Goal: Task Accomplishment & Management: Use online tool/utility

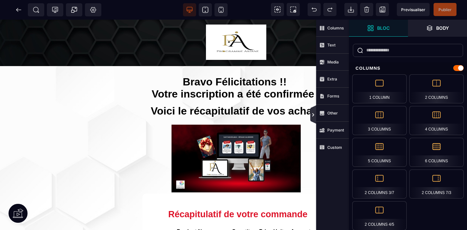
click at [313, 115] on icon at bounding box center [313, 114] width 2 height 3
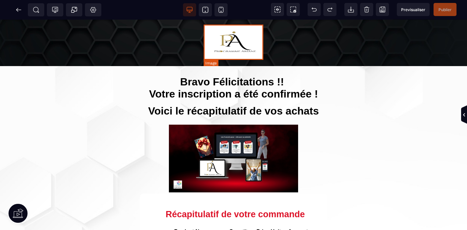
click at [243, 45] on img at bounding box center [233, 42] width 59 height 35
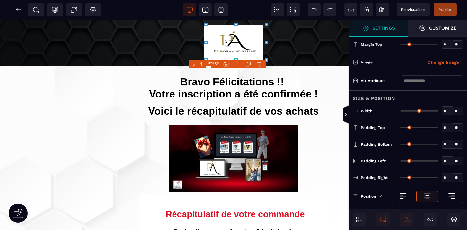
type input "*"
type input "**"
type input "*"
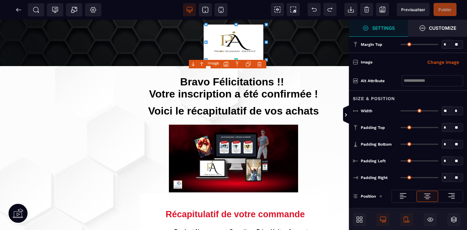
type input "*"
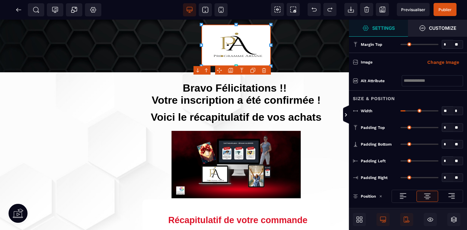
click at [247, 18] on div at bounding box center [233, 115] width 467 height 230
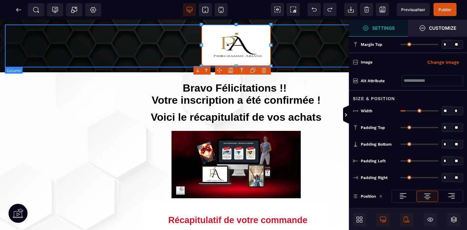
click at [296, 55] on div at bounding box center [236, 46] width 462 height 43
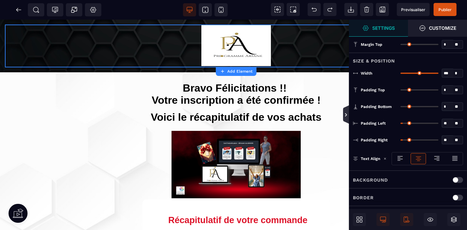
click at [345, 116] on icon at bounding box center [346, 114] width 2 height 3
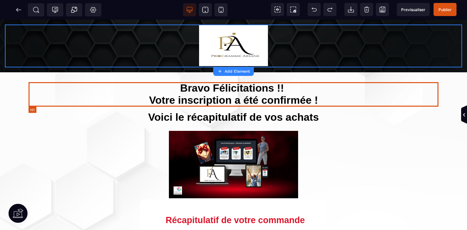
click at [177, 101] on h1 "Bravo Félicitations !! Votre inscription a été confirmée !" at bounding box center [234, 94] width 410 height 24
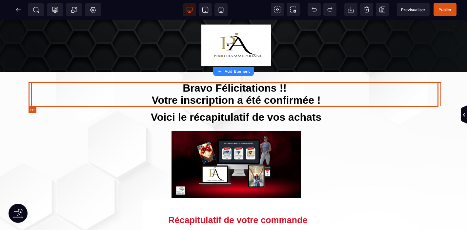
click at [177, 101] on h1 "Bravo Félicitations !! Votre inscription a été confirmée !" at bounding box center [236, 94] width 410 height 24
select select
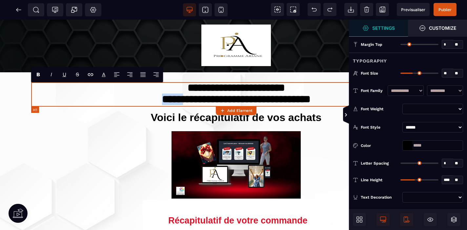
drag, startPoint x: 182, startPoint y: 100, endPoint x: 158, endPoint y: 101, distance: 23.9
click at [158, 101] on h1 "**********" at bounding box center [236, 94] width 410 height 25
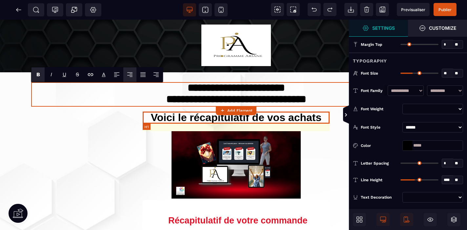
click at [278, 119] on h1 "Voici le récapitulatif de vos achats" at bounding box center [236, 118] width 187 height 12
select select "***"
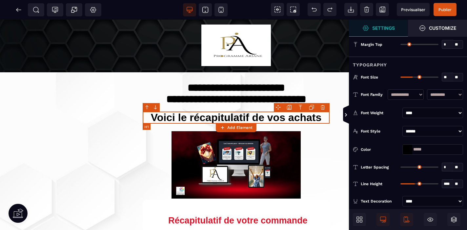
click at [278, 119] on h1 "Voici le récapitulatif de vos achats" at bounding box center [236, 118] width 187 height 12
select select "***"
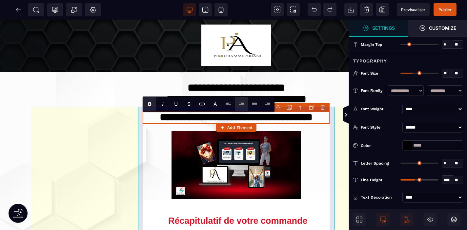
click at [327, 163] on div "**********" at bounding box center [236, 198] width 187 height 172
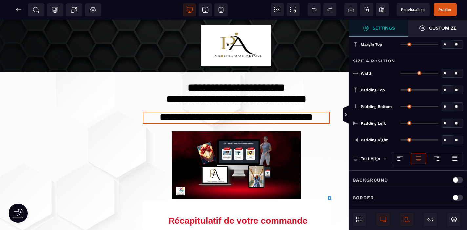
type input "*"
type input "***"
type input "*"
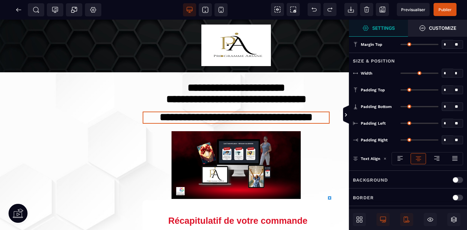
type input "*"
type input "**"
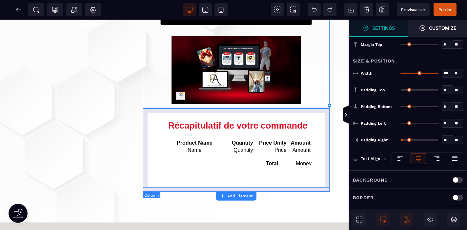
scroll to position [97, 0]
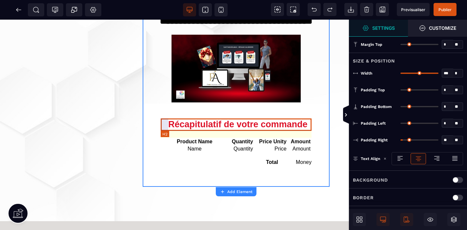
click at [254, 125] on h2 "Récapitulatif de votre commande" at bounding box center [236, 125] width 151 height 12
select select "***"
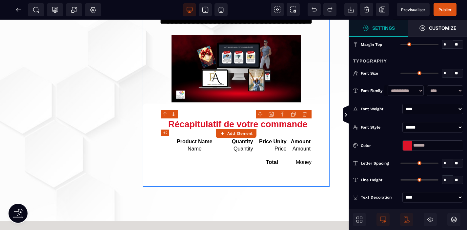
type input "**"
type input "****"
type input "*"
type input "**"
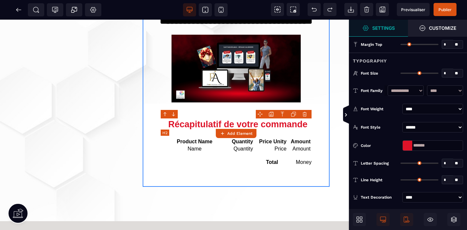
type input "*"
type input "**"
type input "*"
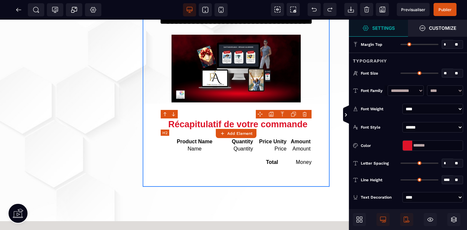
type input "**"
type input "*"
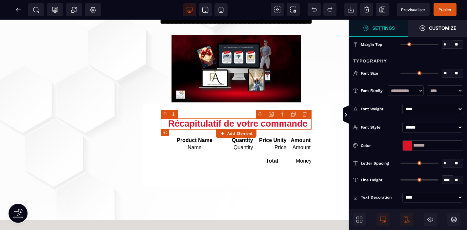
click at [254, 125] on h2 "Récapitulatif de votre commande" at bounding box center [236, 124] width 151 height 11
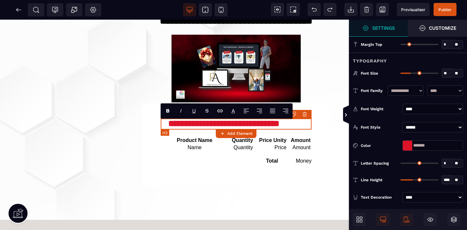
click at [258, 125] on h2 "**********" at bounding box center [236, 124] width 151 height 11
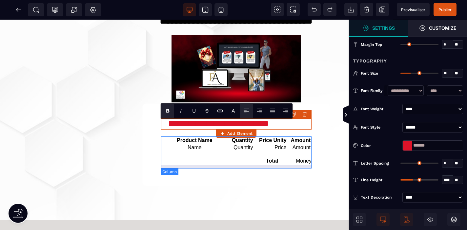
click at [261, 155] on div "Product Name Quantity Price Unity Amount Name Quantity Price Amount Total Money" at bounding box center [236, 152] width 151 height 31
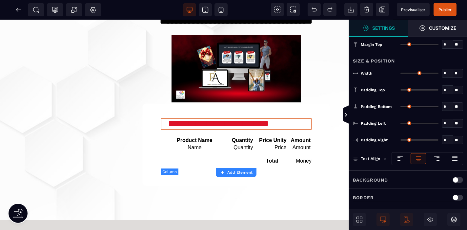
type input "*"
type input "***"
type input "*"
type input "**"
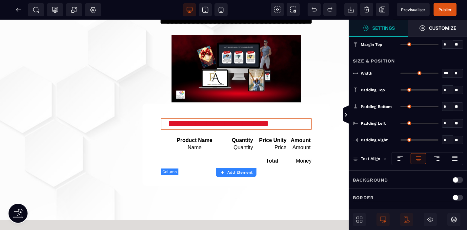
type input "**"
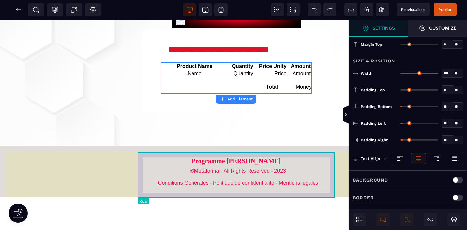
scroll to position [169, 0]
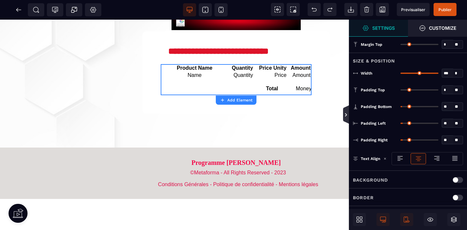
click at [345, 116] on icon at bounding box center [346, 114] width 2 height 3
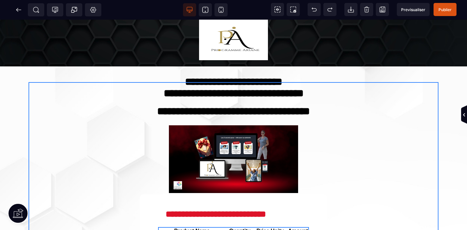
scroll to position [0, 0]
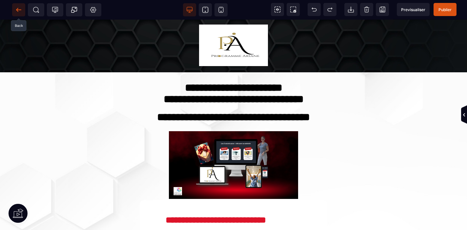
click at [19, 9] on icon at bounding box center [18, 10] width 7 height 7
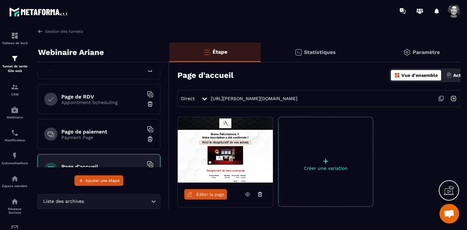
scroll to position [113, 0]
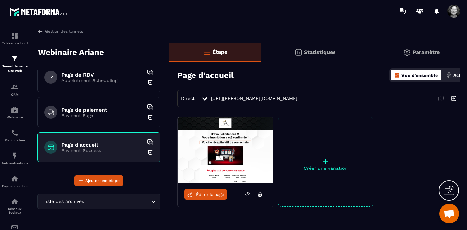
click at [455, 75] on p "Actions" at bounding box center [461, 75] width 17 height 5
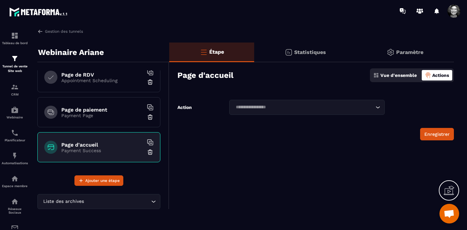
click at [378, 105] on icon "Search for option" at bounding box center [377, 107] width 7 height 7
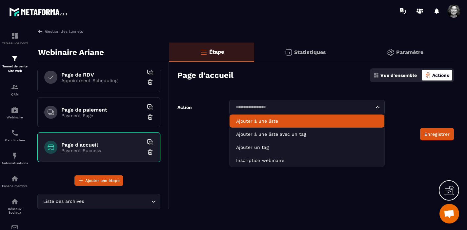
click at [277, 120] on p "Ajouter à une liste" at bounding box center [307, 121] width 142 height 7
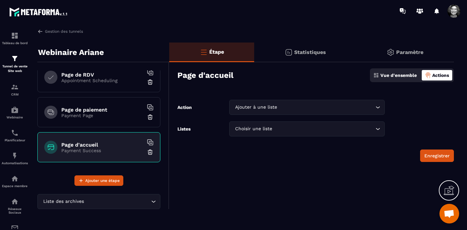
click at [378, 129] on icon "Search for option" at bounding box center [377, 129] width 7 height 7
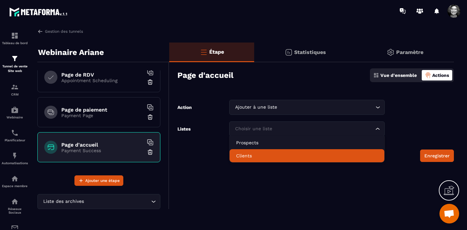
click at [272, 158] on p "Clients" at bounding box center [307, 156] width 142 height 7
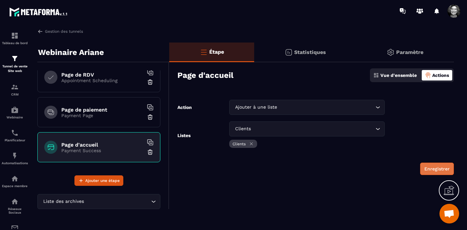
click at [435, 167] on button "Enregistrer" at bounding box center [437, 169] width 34 height 12
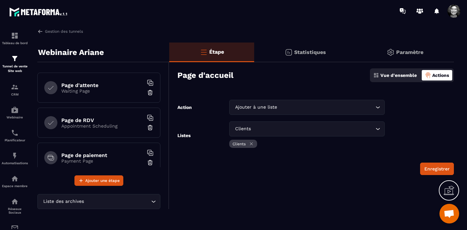
scroll to position [70, 0]
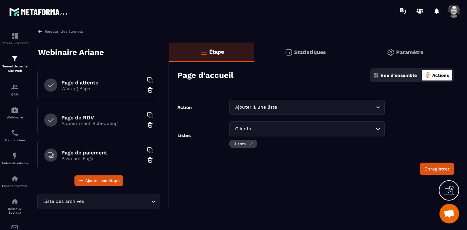
click at [108, 125] on p "Appointment Scheduling" at bounding box center [102, 123] width 82 height 5
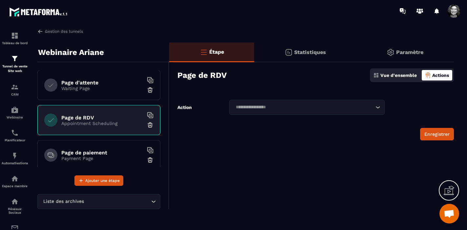
click at [378, 107] on icon "Search for option" at bounding box center [377, 107] width 7 height 7
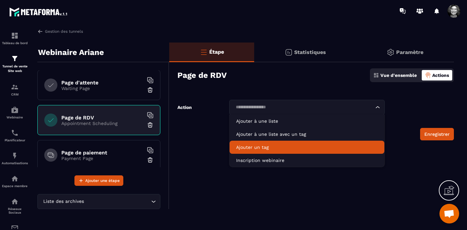
click at [287, 150] on p "Ajouter un tag" at bounding box center [307, 147] width 142 height 7
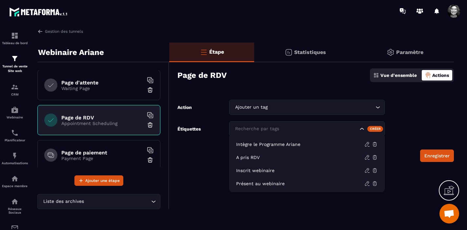
click at [362, 128] on icon "Search for option" at bounding box center [362, 129] width 7 height 7
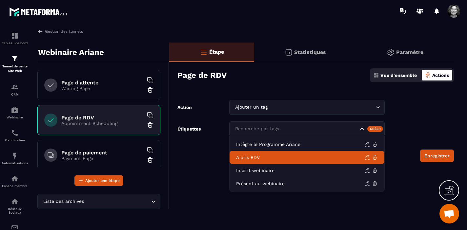
click at [282, 159] on p "A pris RDV" at bounding box center [300, 157] width 128 height 7
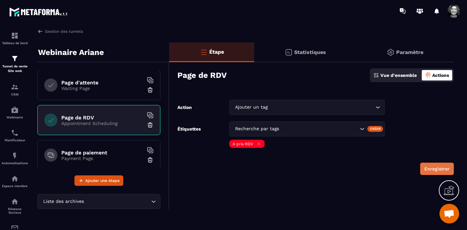
click at [430, 168] on button "Enregistrer" at bounding box center [437, 169] width 34 height 12
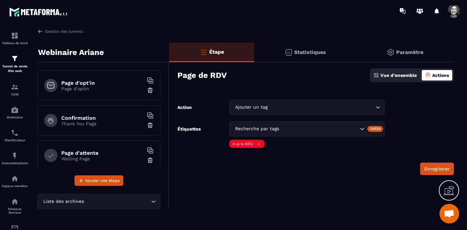
click at [124, 85] on h6 "Page d'opt'in" at bounding box center [102, 83] width 82 height 6
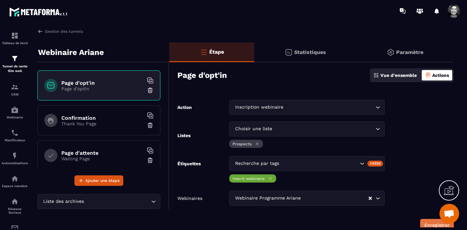
click at [427, 222] on button "Enregistrer" at bounding box center [437, 225] width 34 height 12
click at [225, 49] on div "Étape" at bounding box center [211, 53] width 85 height 20
click at [90, 123] on p "Thank You Page" at bounding box center [102, 123] width 82 height 5
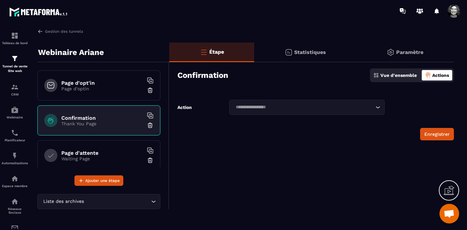
click at [399, 75] on p "Vue d'ensemble" at bounding box center [398, 75] width 36 height 5
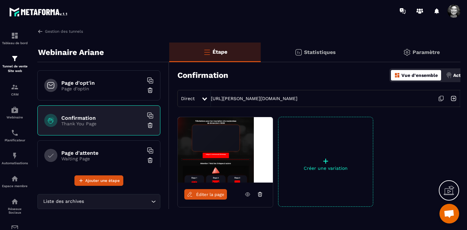
click at [90, 83] on h6 "Page d'opt'in" at bounding box center [102, 83] width 82 height 6
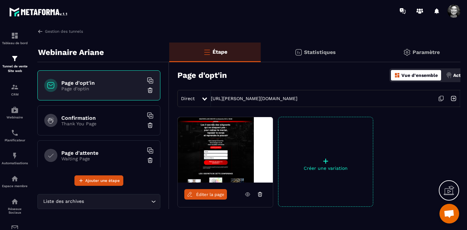
click at [440, 97] on icon at bounding box center [441, 98] width 12 height 12
click at [451, 217] on span "Ouvrir le chat" at bounding box center [448, 214] width 11 height 9
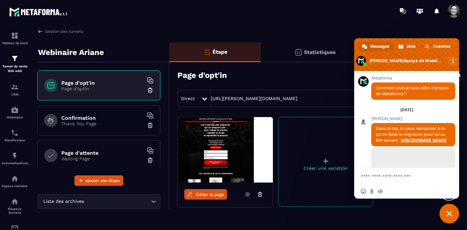
scroll to position [7376, 0]
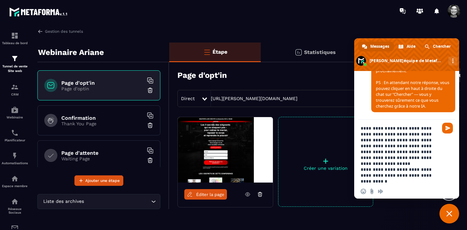
type textarea "**********"
click at [370, 193] on input "Envoyer un fichier" at bounding box center [371, 191] width 5 height 5
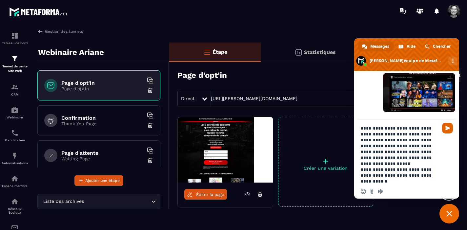
scroll to position [7480, 0]
click at [446, 128] on span "Envoyer" at bounding box center [447, 128] width 5 height 5
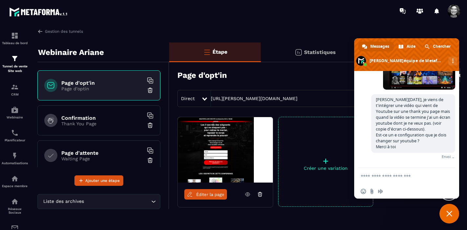
scroll to position [7494, 0]
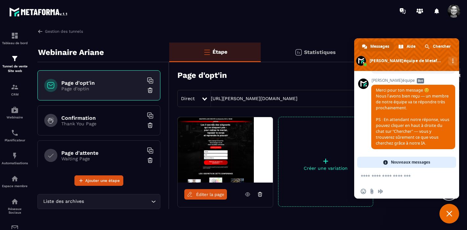
click at [452, 215] on span "Fermer le chat" at bounding box center [449, 214] width 20 height 20
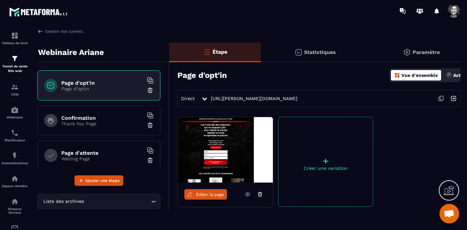
click at [443, 99] on icon at bounding box center [441, 98] width 3 height 4
click at [107, 83] on h6 "Page d'opt'in" at bounding box center [102, 83] width 82 height 6
click at [441, 98] on icon at bounding box center [441, 98] width 12 height 12
click at [420, 51] on p "Paramètre" at bounding box center [425, 52] width 27 height 6
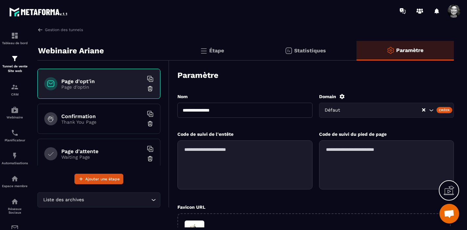
scroll to position [0, 0]
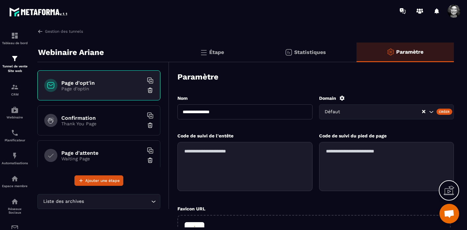
click at [431, 112] on icon "Search for option" at bounding box center [431, 112] width 7 height 7
click at [428, 87] on div "Paramètre" at bounding box center [315, 77] width 276 height 23
click at [448, 214] on span "Ouvrir le chat" at bounding box center [448, 214] width 11 height 9
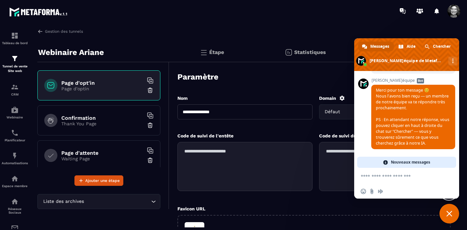
scroll to position [7582, 0]
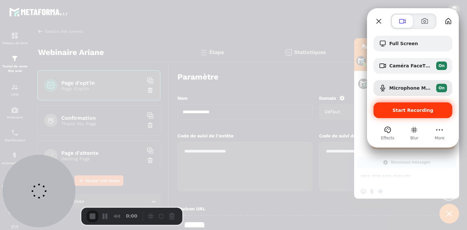
click at [413, 110] on span "Start Recording" at bounding box center [412, 110] width 41 height 5
click at [405, 108] on span "Start Recording" at bounding box center [412, 110] width 41 height 5
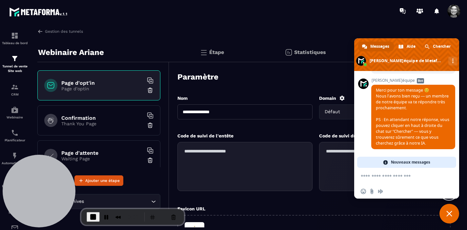
click at [452, 212] on span "Fermer le chat" at bounding box center [449, 214] width 20 height 20
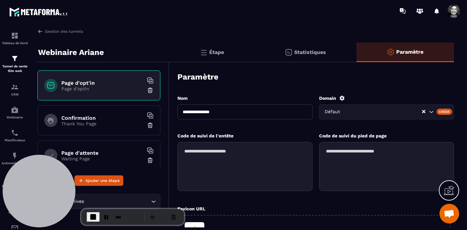
click at [431, 112] on icon "Search for option" at bounding box center [431, 112] width 7 height 7
click at [444, 112] on div "Créer" at bounding box center [444, 112] width 16 height 6
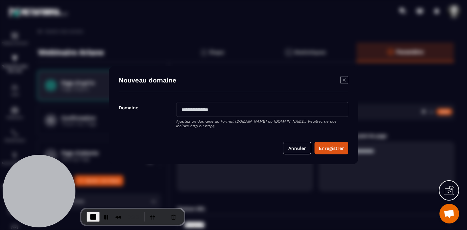
click at [196, 108] on input "Modal window" at bounding box center [262, 109] width 172 height 15
type input "**********"
click at [330, 150] on button "Enregistrer" at bounding box center [331, 148] width 34 height 12
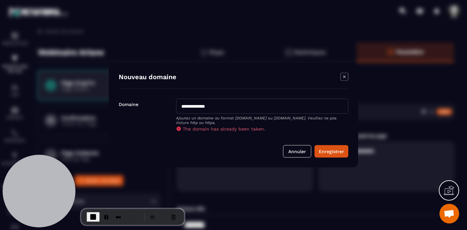
click at [345, 77] on icon "Modal window" at bounding box center [344, 77] width 8 height 8
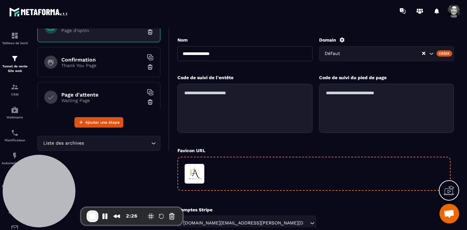
scroll to position [119, 0]
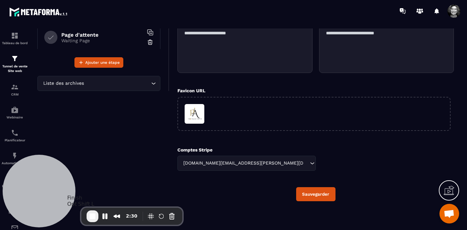
click at [91, 218] on span "End Recording" at bounding box center [92, 217] width 8 height 8
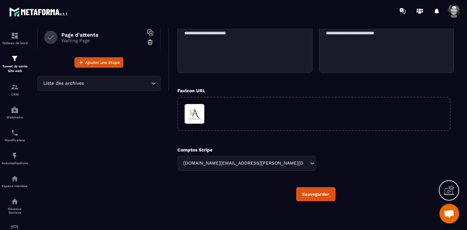
click at [447, 212] on span "Ouvrir le chat" at bounding box center [448, 214] width 11 height 9
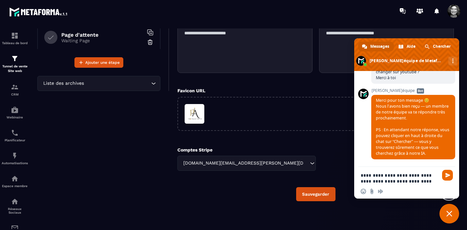
scroll to position [7578, 0]
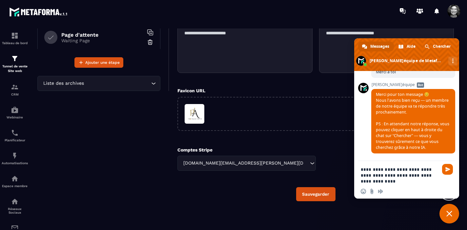
paste textarea "**********"
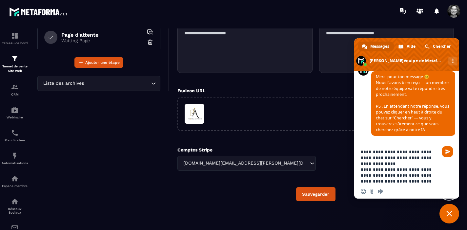
scroll to position [7582, 0]
type textarea "**********"
click at [448, 151] on span "Envoyer" at bounding box center [447, 151] width 5 height 5
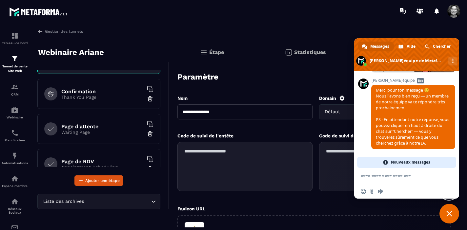
scroll to position [33, 0]
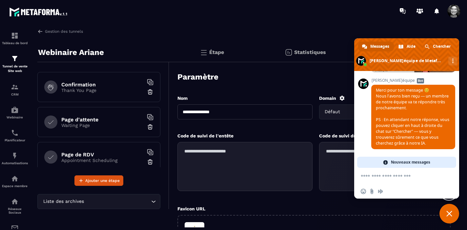
click at [91, 126] on p "Waiting Page" at bounding box center [102, 125] width 82 height 5
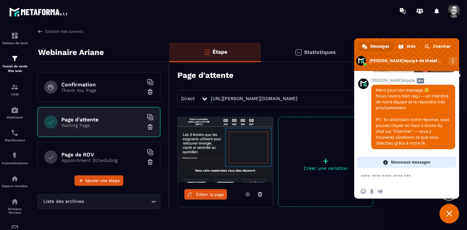
click at [448, 216] on span "Fermer le chat" at bounding box center [449, 214] width 6 height 6
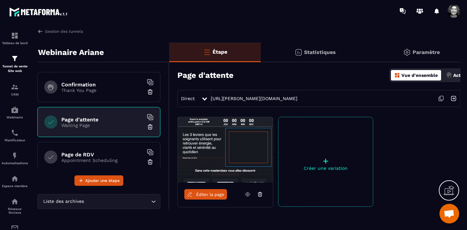
click at [211, 198] on link "Éditer la page" at bounding box center [205, 194] width 43 height 10
